Goal: Task Accomplishment & Management: Manage account settings

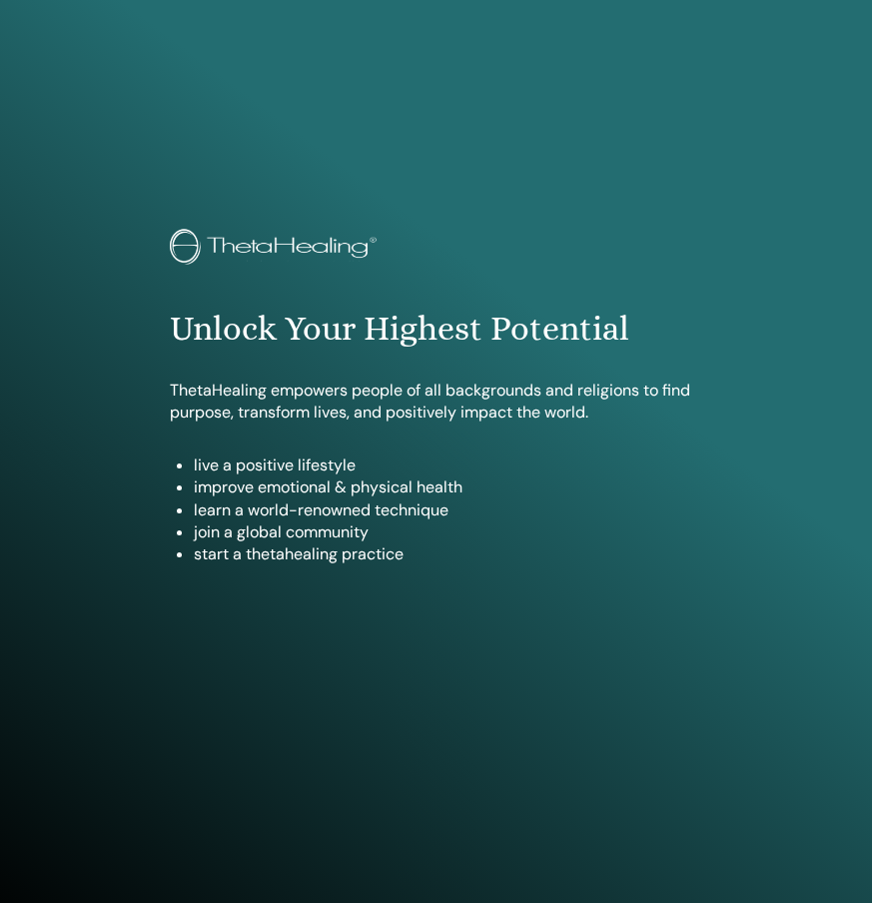
scroll to position [990, 0]
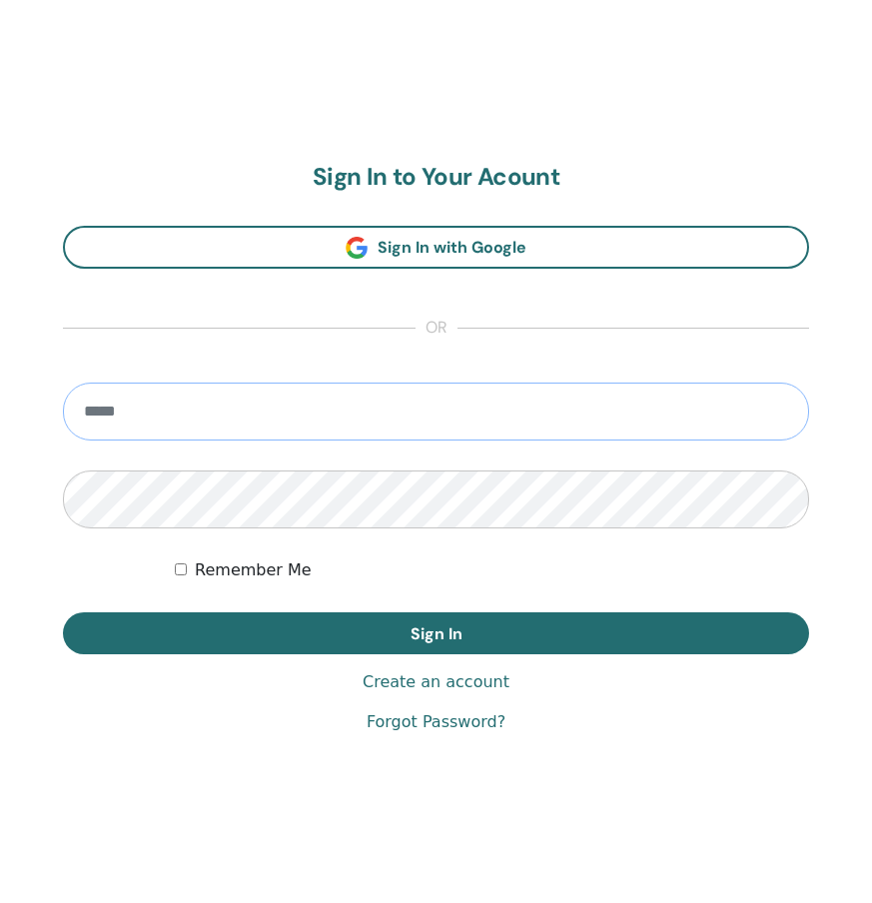
type input "**********"
click at [436, 632] on button "Sign In" at bounding box center [436, 633] width 746 height 42
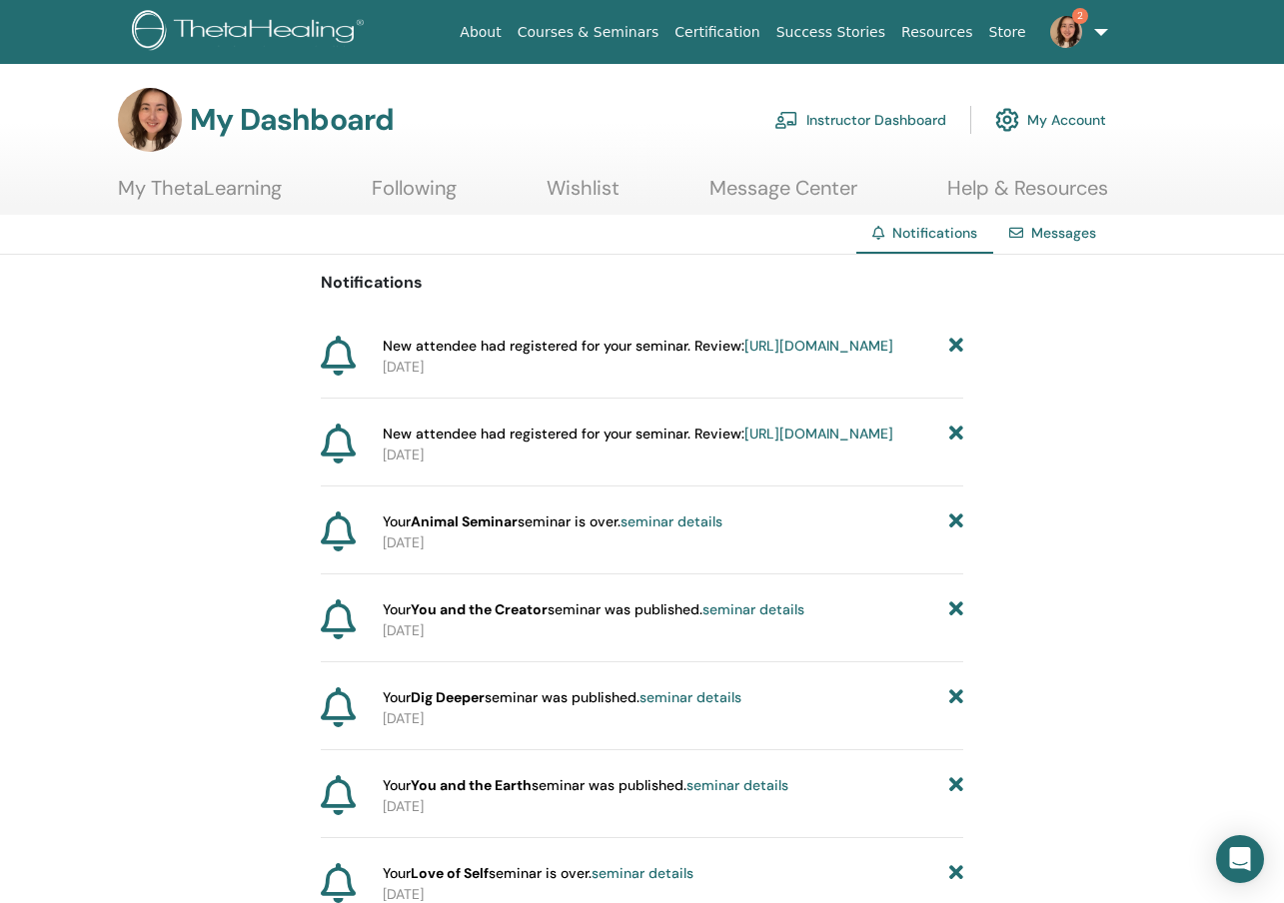
click at [761, 355] on link "https://member.thetahealing.com/instructor/seminar/377656/attendees" at bounding box center [818, 346] width 149 height 18
click at [744, 443] on link "[URL][DOMAIN_NAME]" at bounding box center [818, 434] width 149 height 18
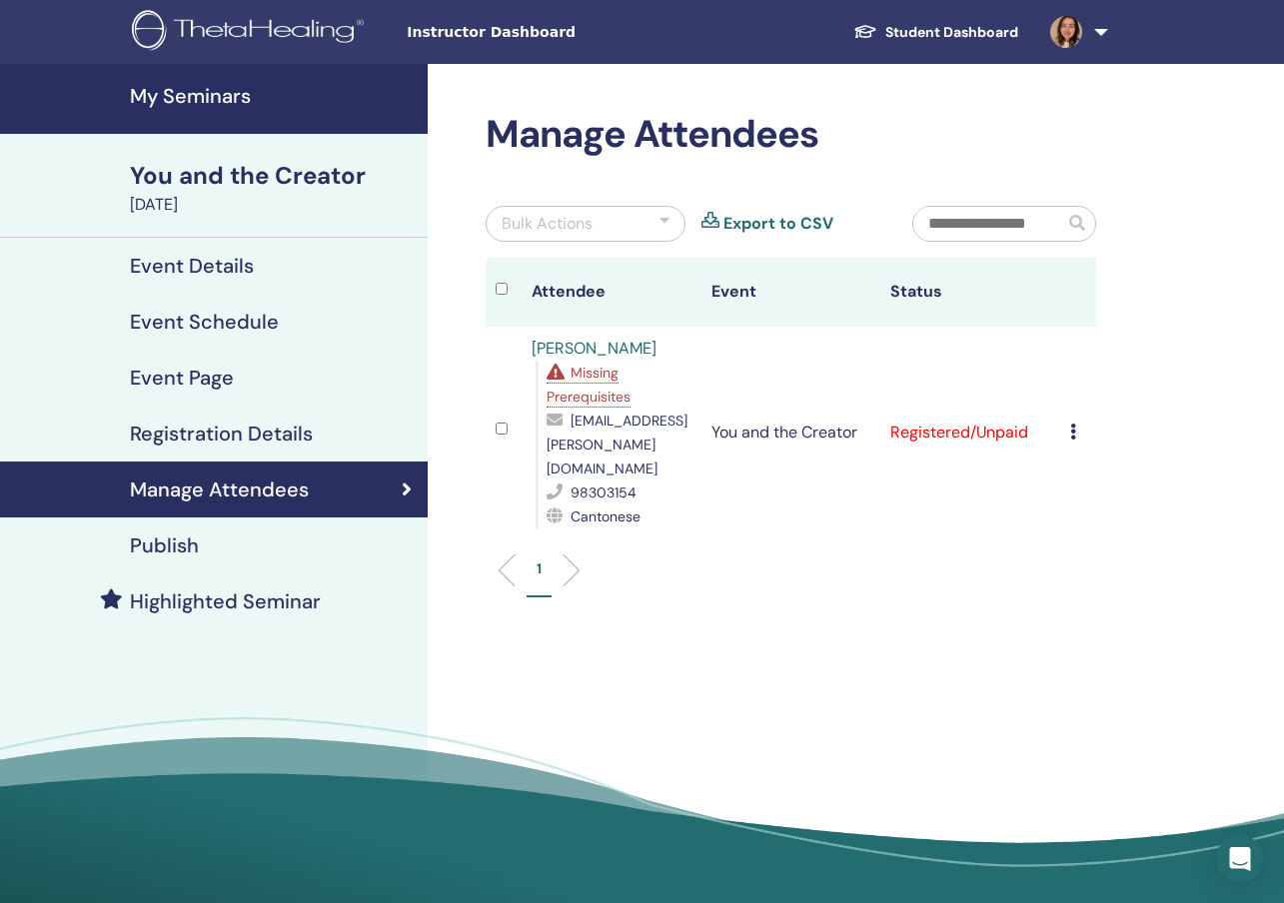
click at [610, 398] on span "Missing Prerequisites" at bounding box center [588, 385] width 84 height 42
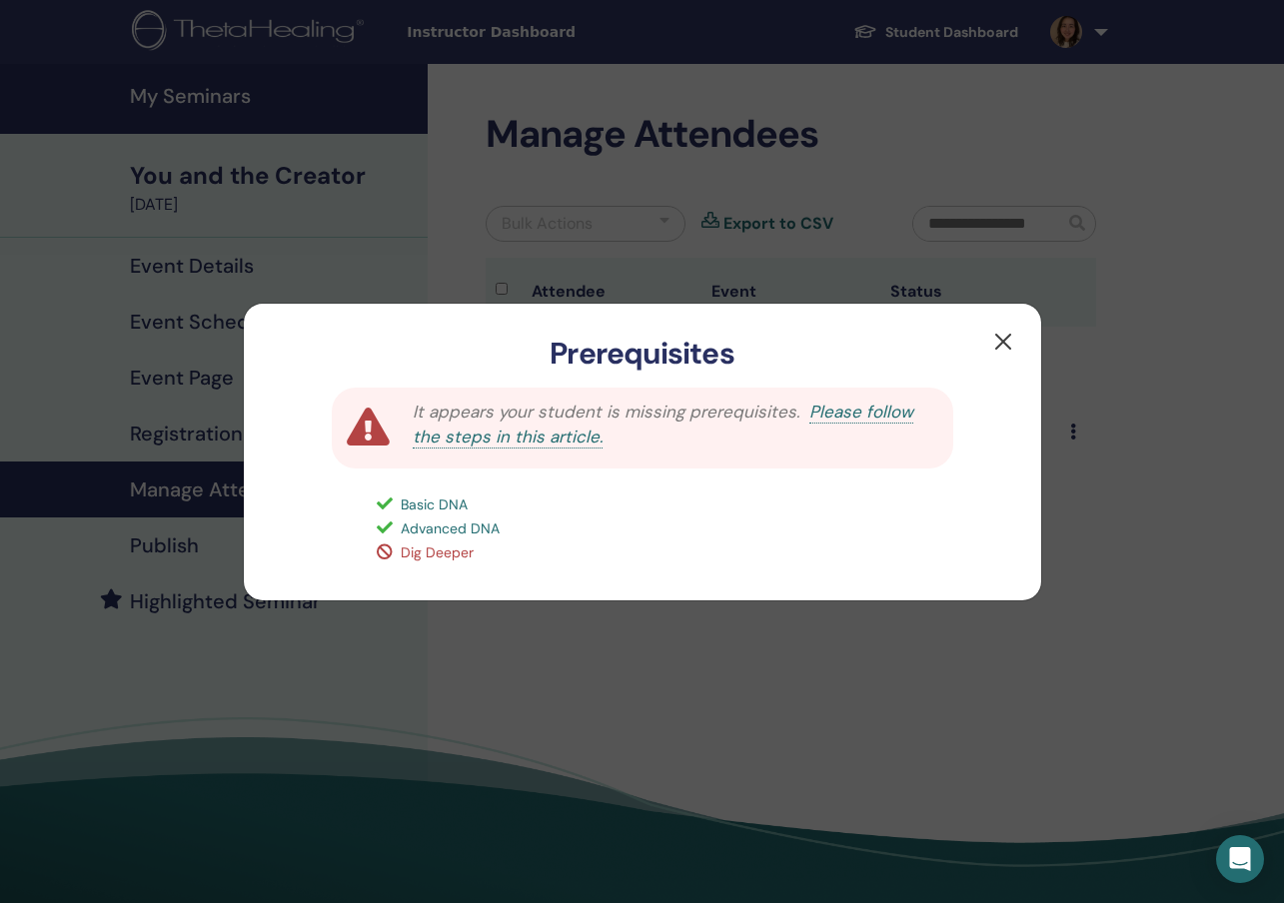
click at [1008, 342] on button "button" at bounding box center [1003, 342] width 32 height 32
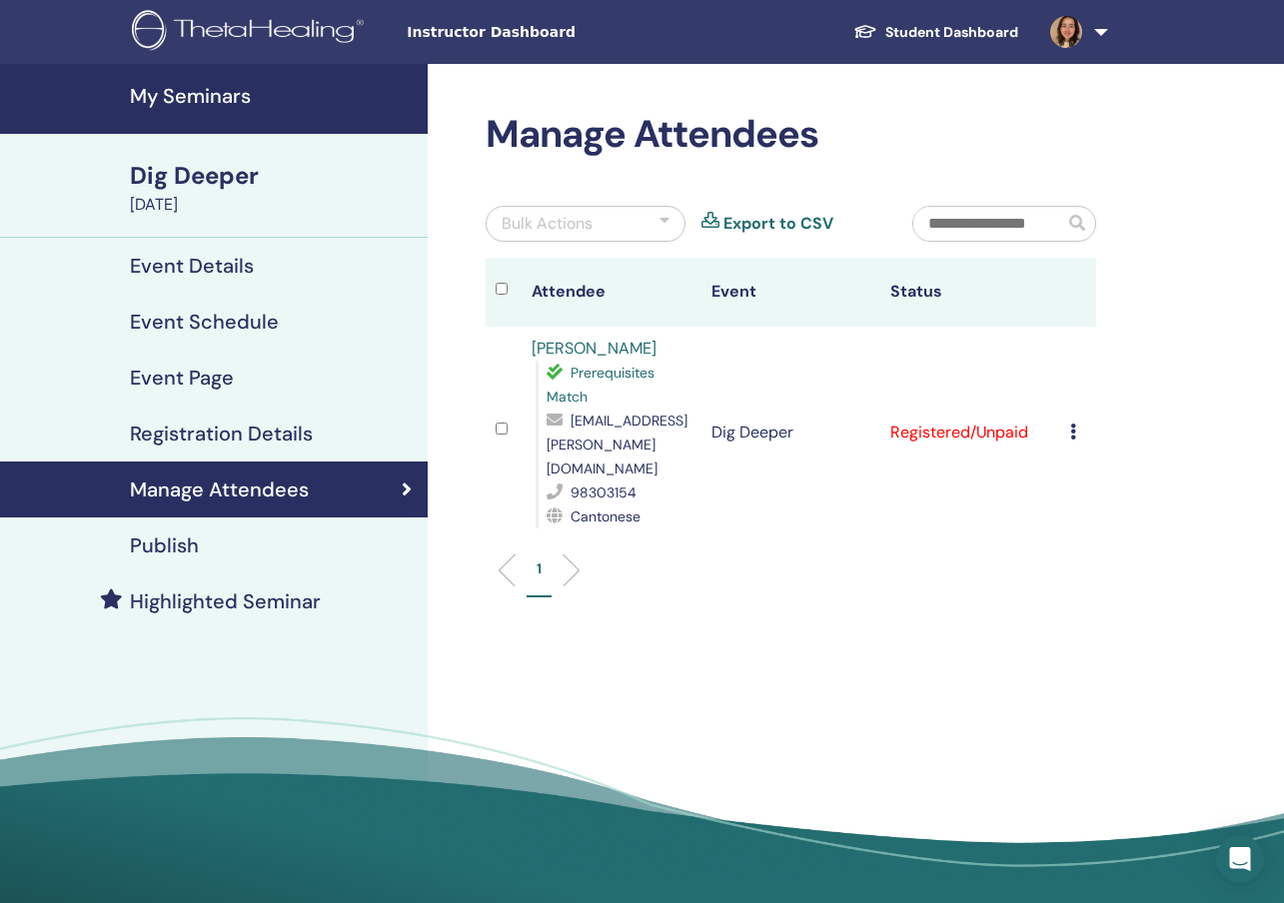
click at [1074, 424] on icon at bounding box center [1073, 432] width 6 height 16
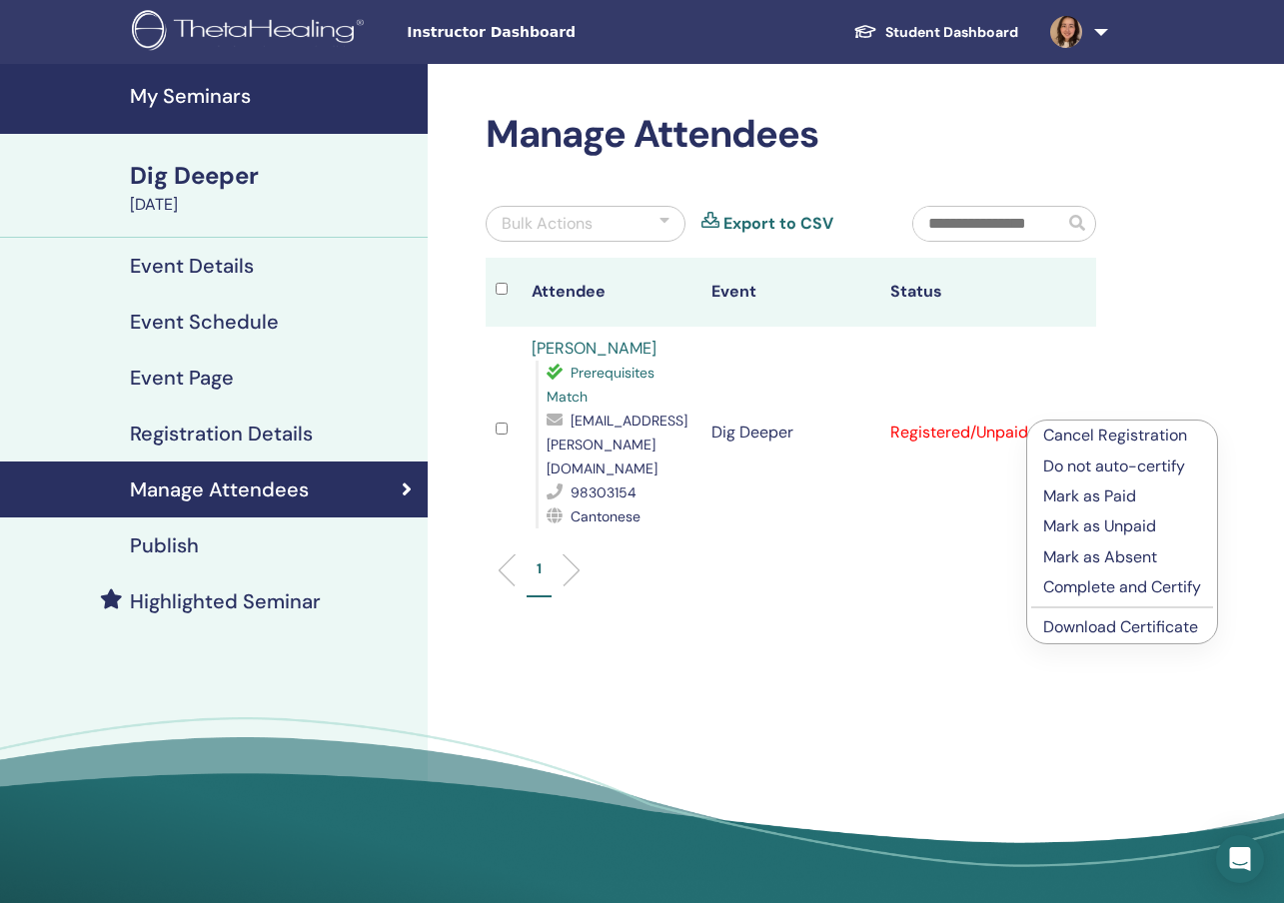
click at [1102, 584] on p "Complete and Certify" at bounding box center [1122, 587] width 158 height 24
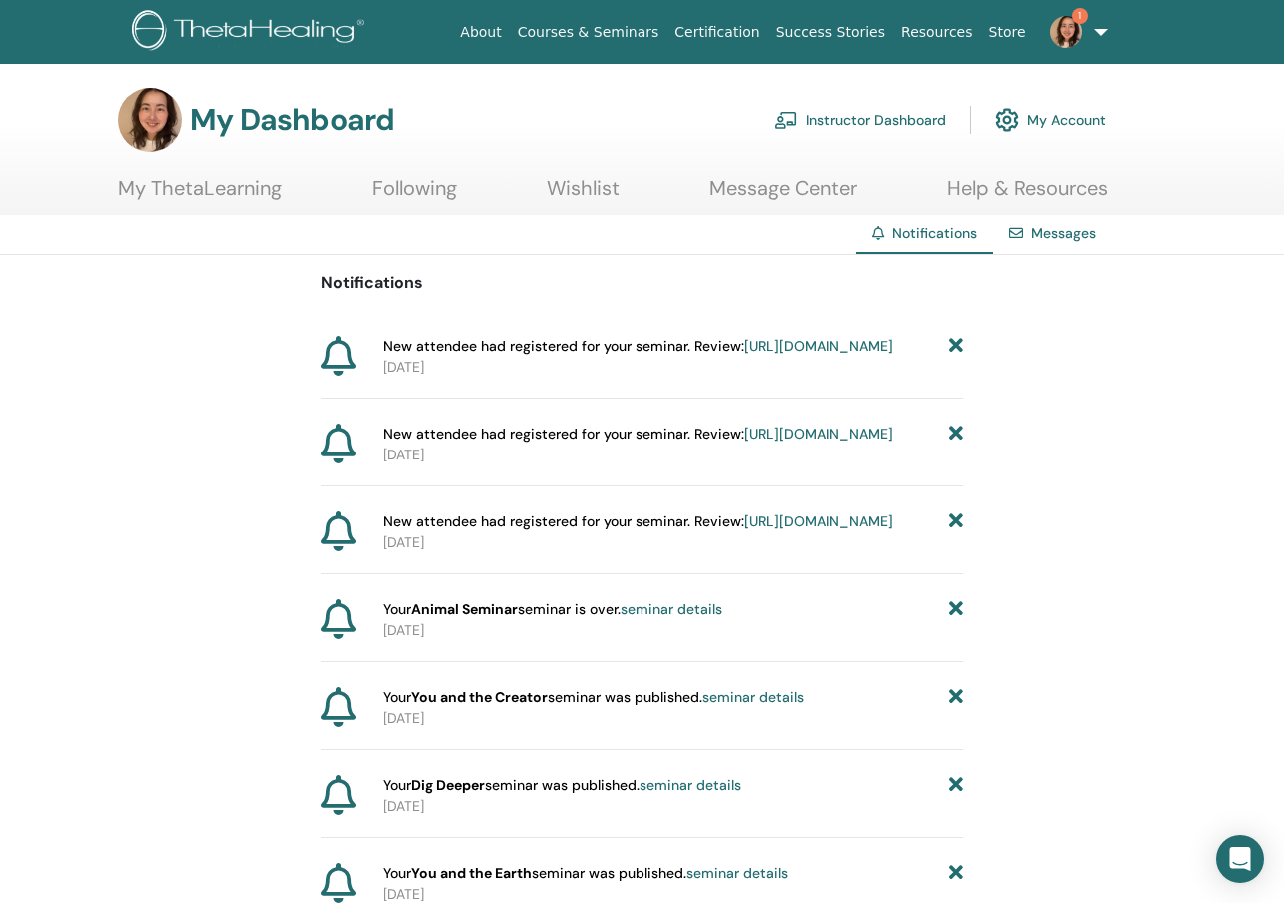
click at [874, 113] on link "Instructor Dashboard" at bounding box center [860, 120] width 172 height 44
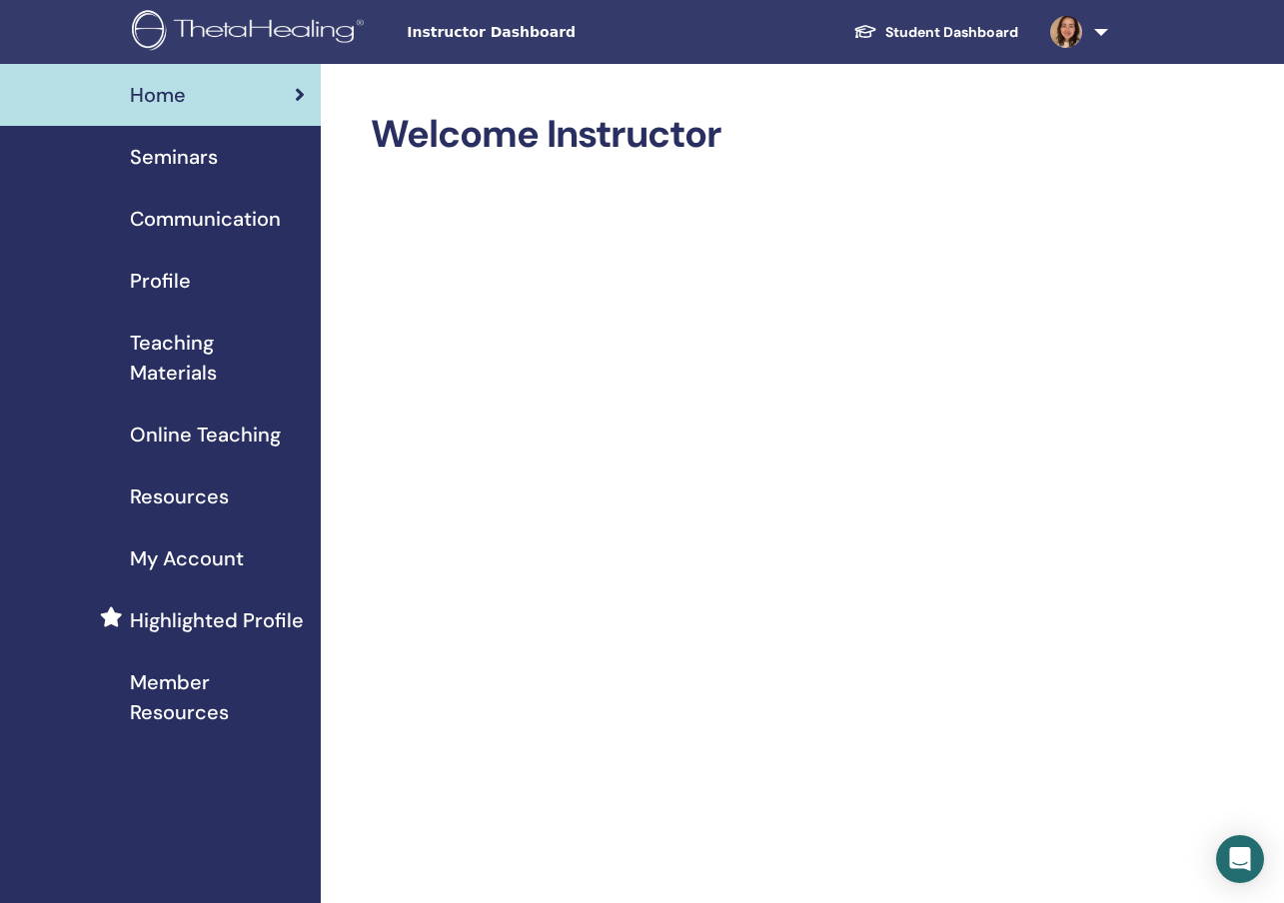
click at [249, 160] on div "Seminars" at bounding box center [160, 157] width 289 height 30
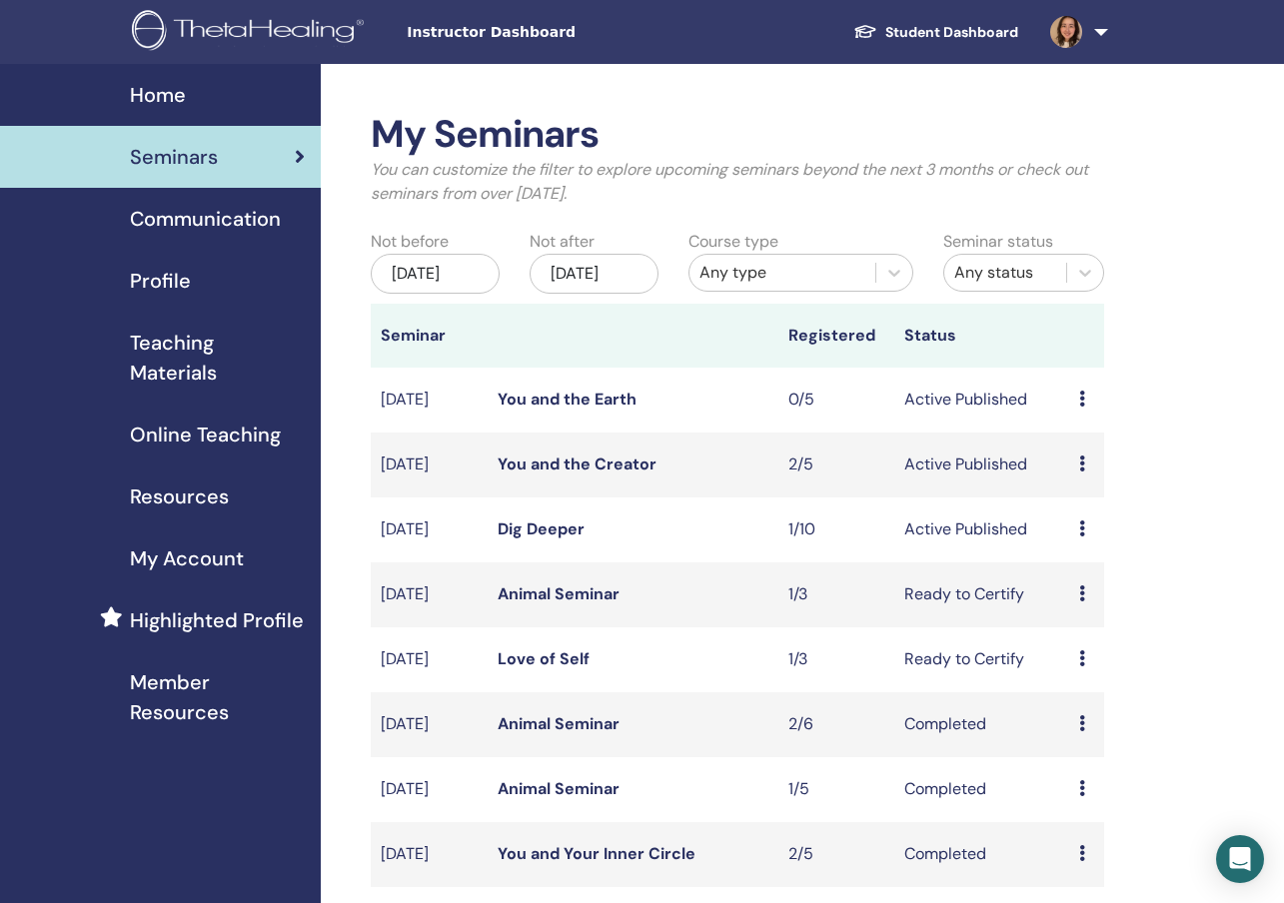
click at [622, 475] on link "You and the Creator" at bounding box center [577, 464] width 159 height 21
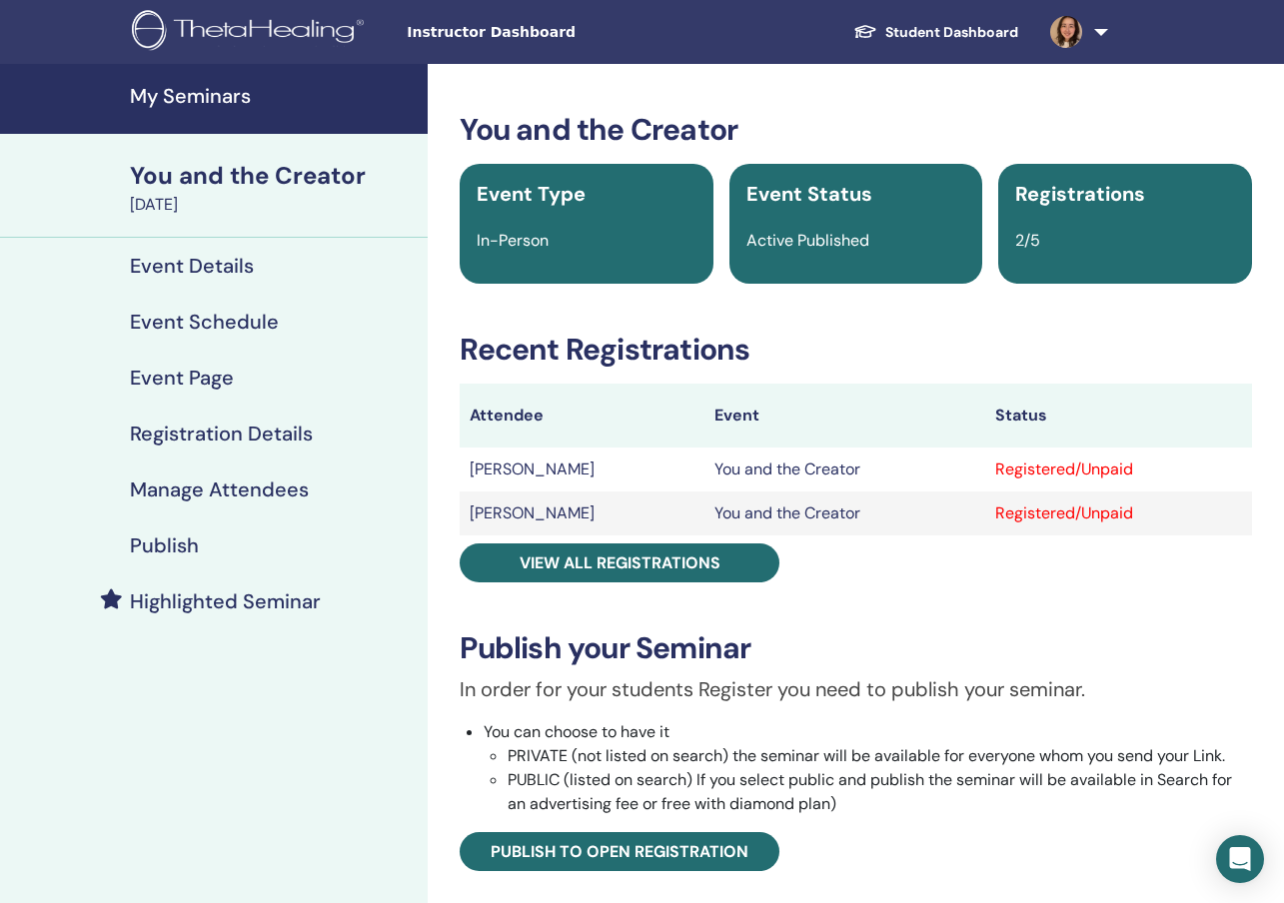
click at [180, 258] on h4 "Event Details" at bounding box center [192, 266] width 124 height 24
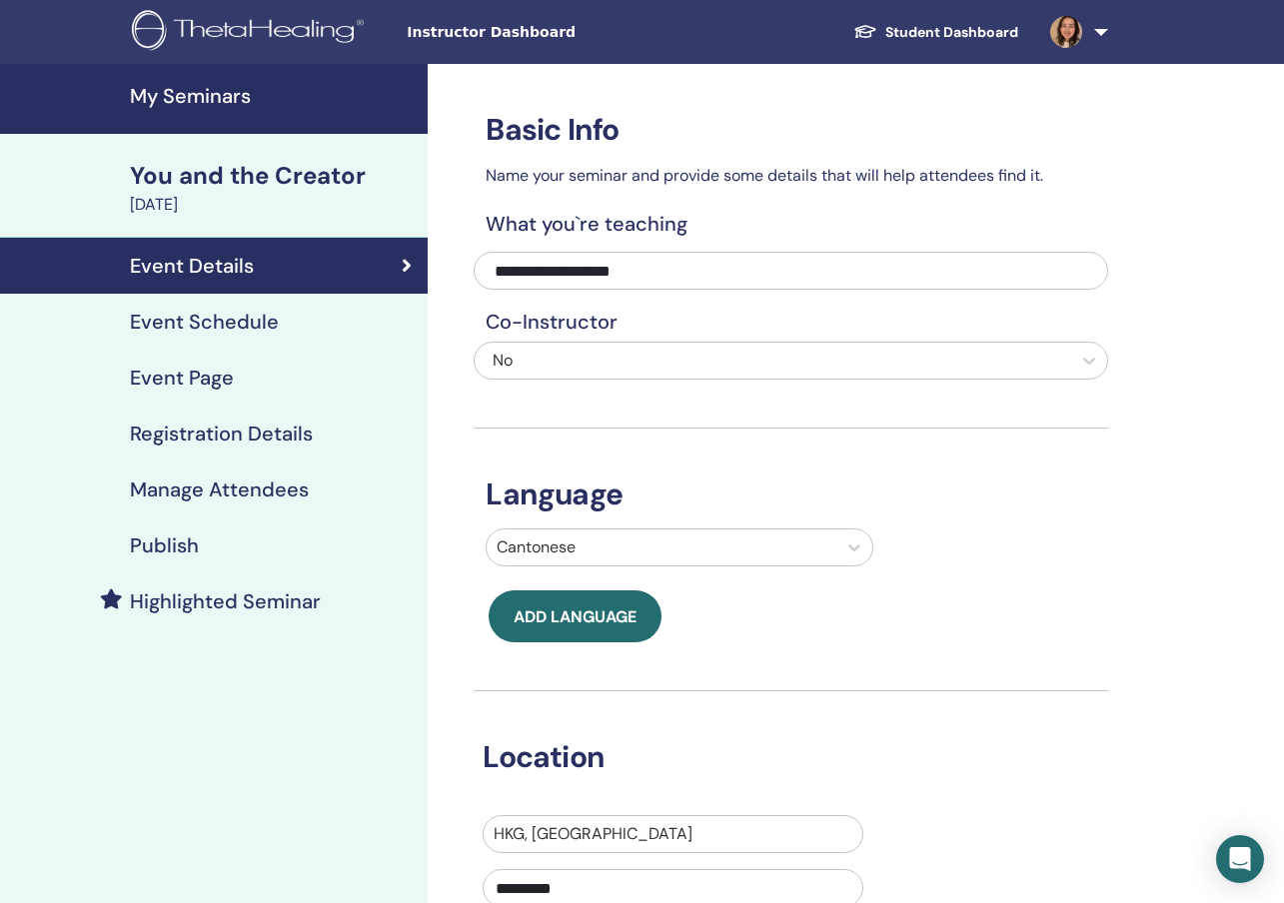
click at [235, 94] on h4 "My Seminars" at bounding box center [273, 96] width 286 height 24
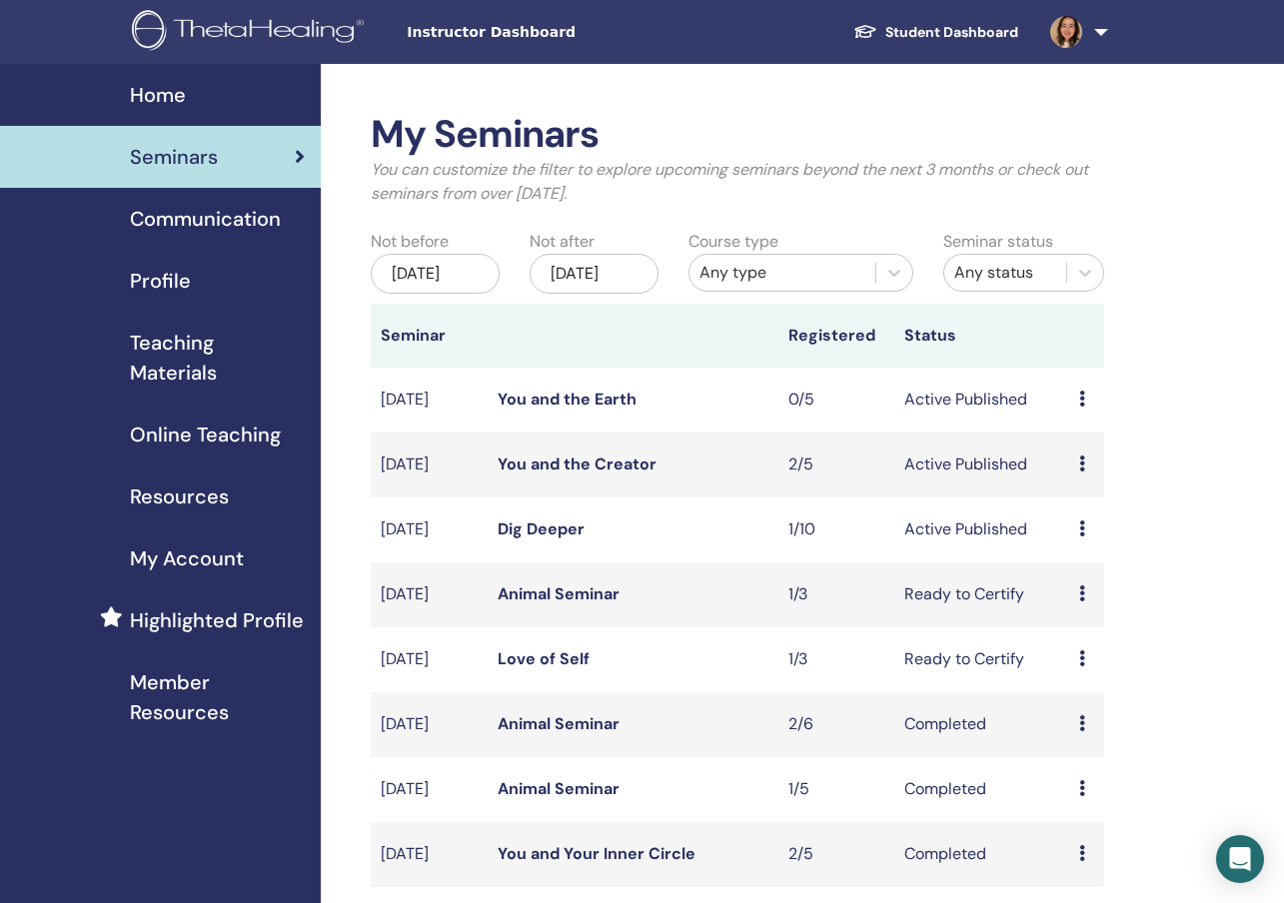
click at [553, 539] on link "Dig Deeper" at bounding box center [541, 529] width 87 height 21
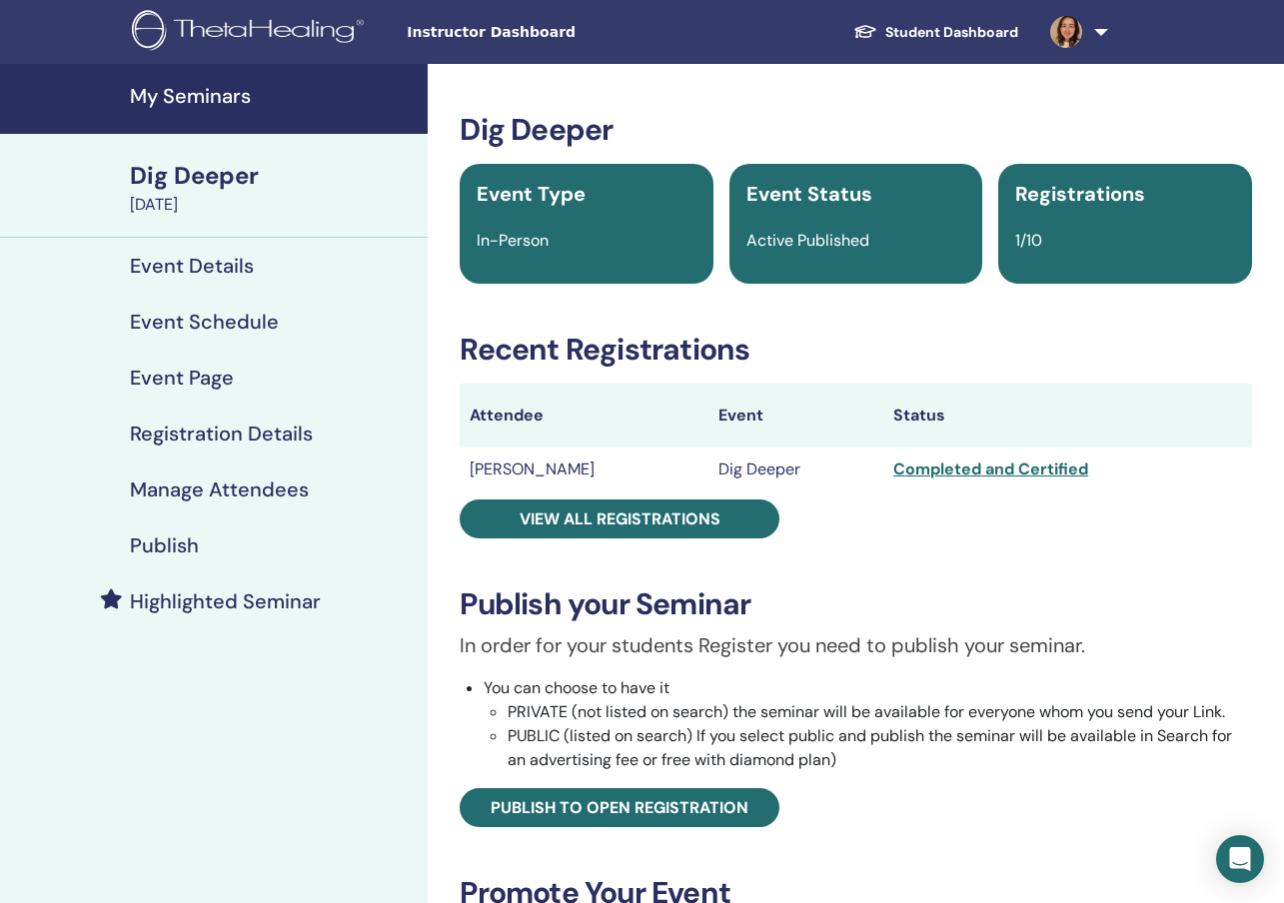
click at [977, 474] on div "Completed and Certified" at bounding box center [1067, 470] width 349 height 24
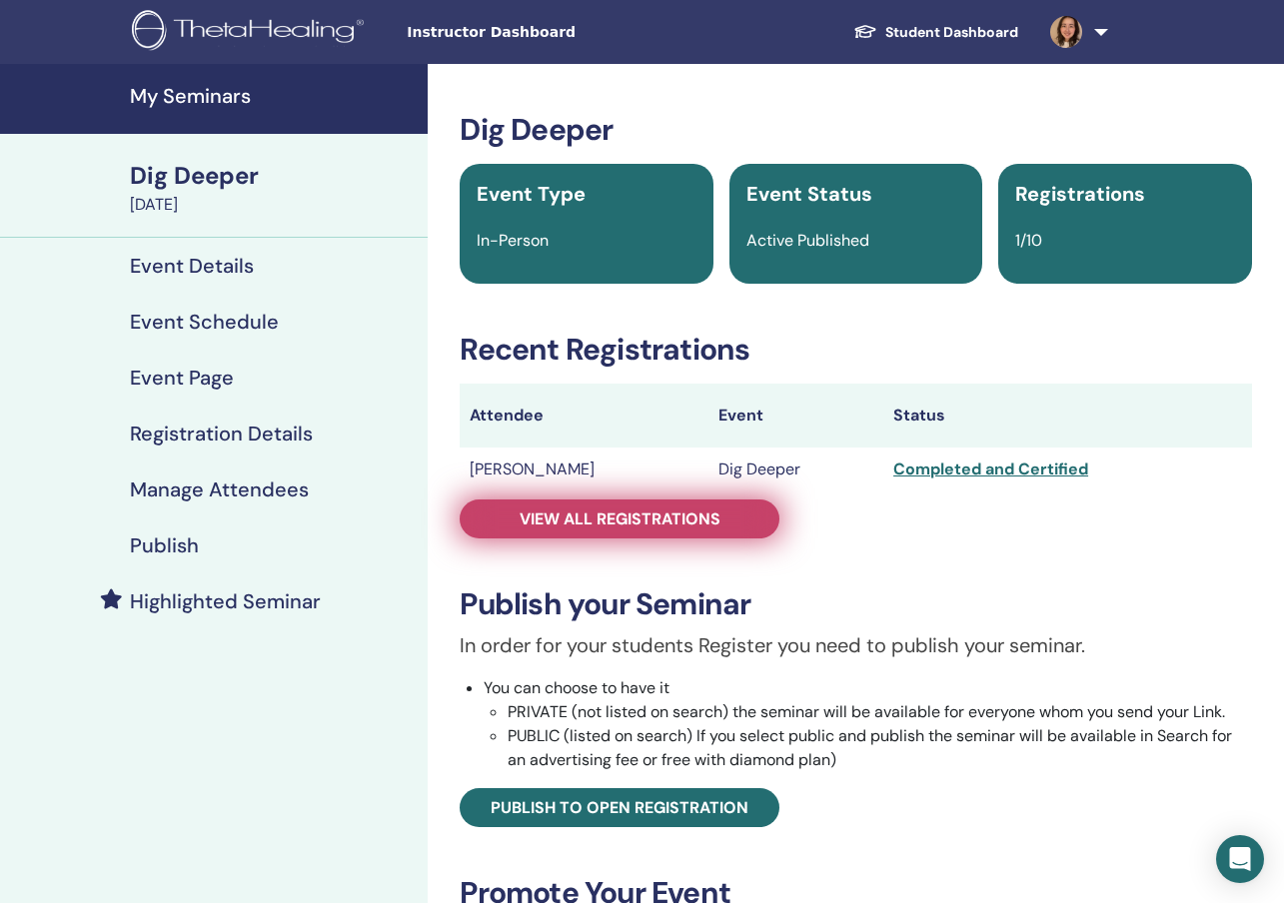
click at [719, 533] on link "View all registrations" at bounding box center [620, 519] width 320 height 39
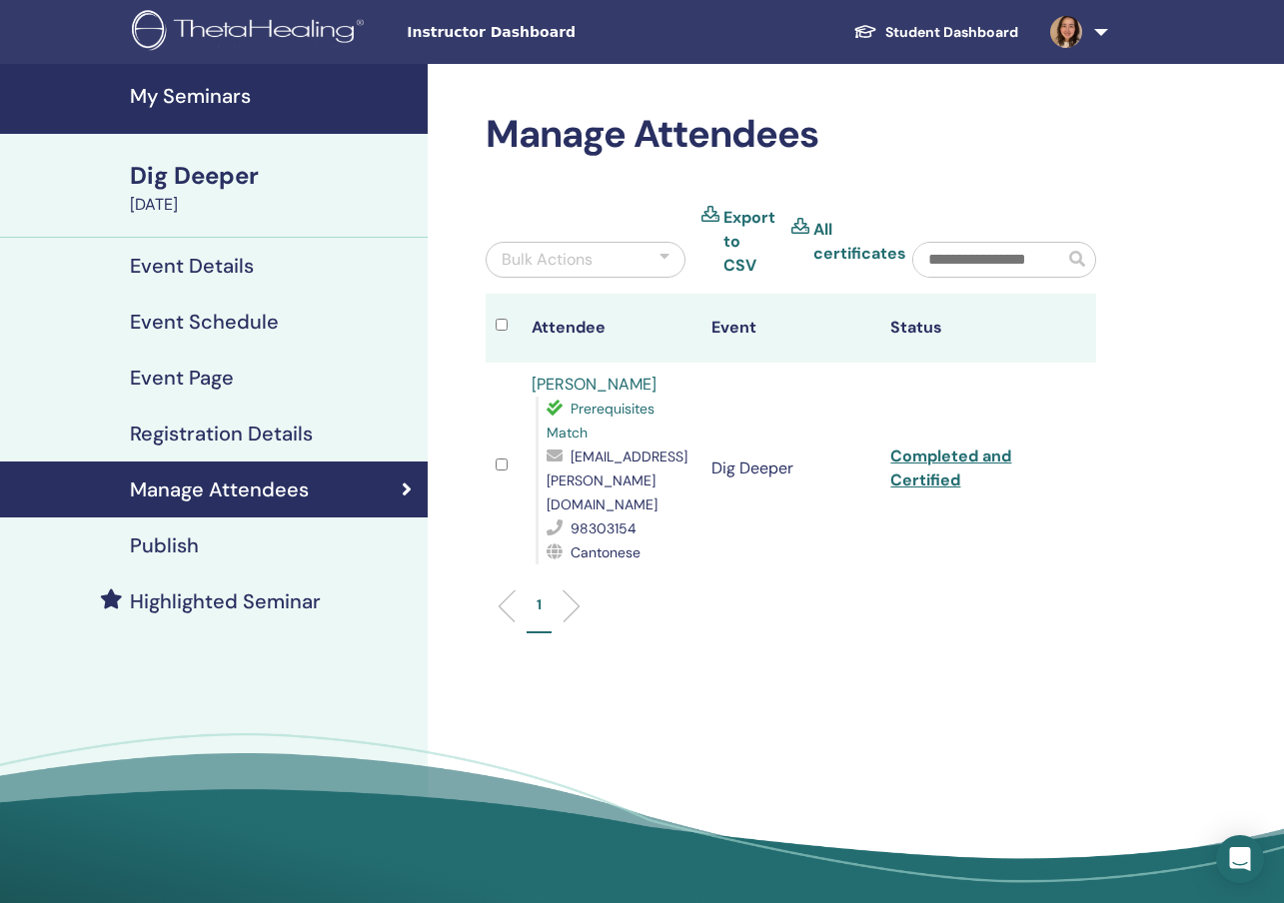
click at [905, 470] on link "Completed and Certified" at bounding box center [950, 468] width 121 height 45
